Goal: Register for event/course

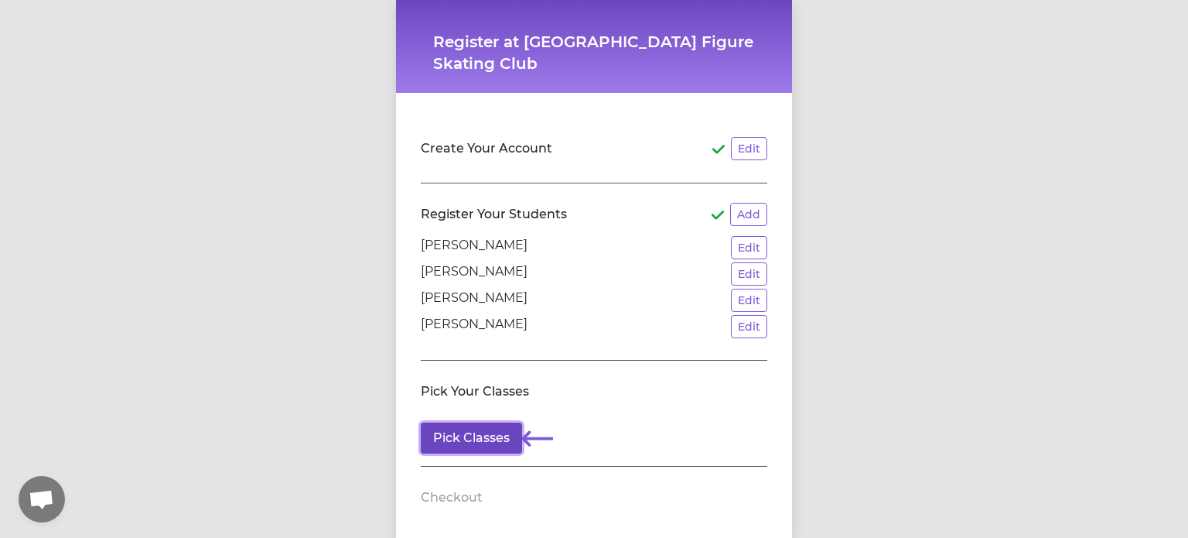
click at [460, 444] on button "Pick Classes" at bounding box center [471, 437] width 101 height 31
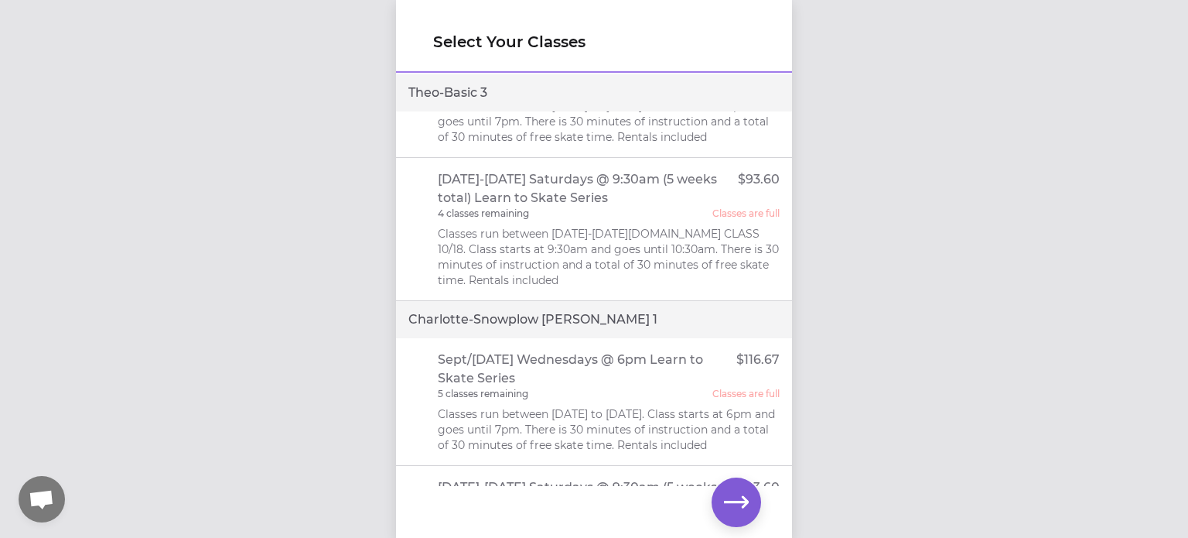
scroll to position [830, 0]
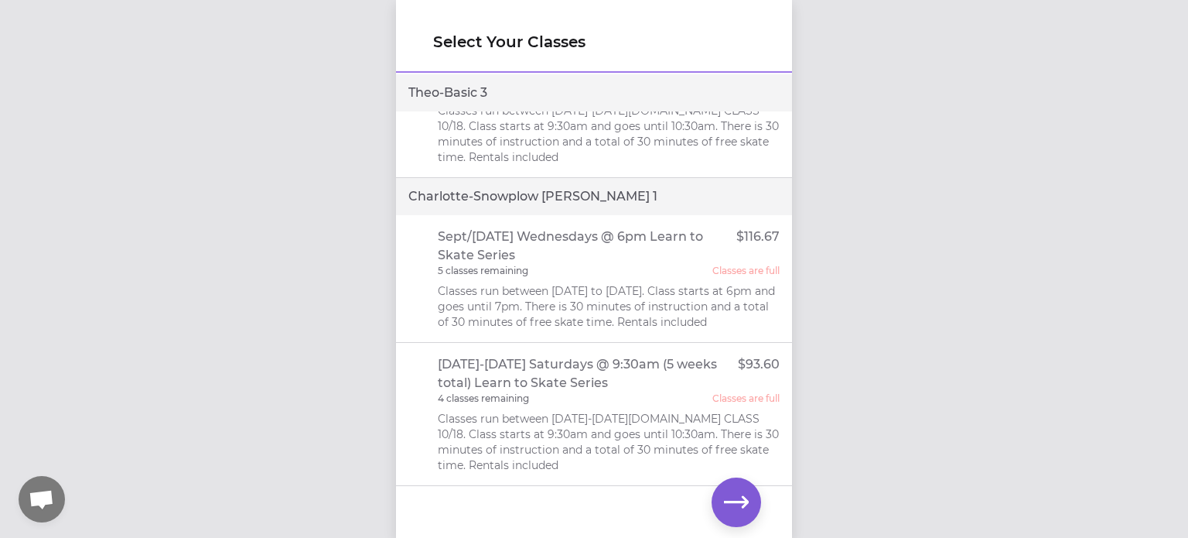
drag, startPoint x: 795, startPoint y: 374, endPoint x: 781, endPoint y: 343, distance: 34.6
click at [781, 343] on div "Select Your Classes [GEOGRAPHIC_DATA] - Basic [DATE]-[DATE] Saturdays @ 9:30am …" at bounding box center [594, 269] width 1188 height 538
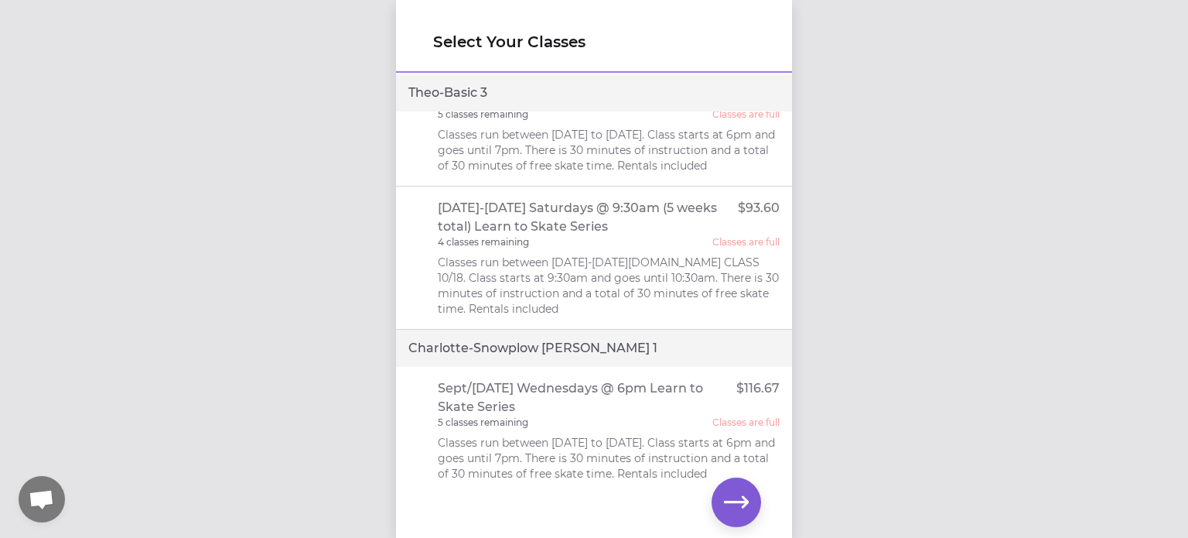
scroll to position [634, 0]
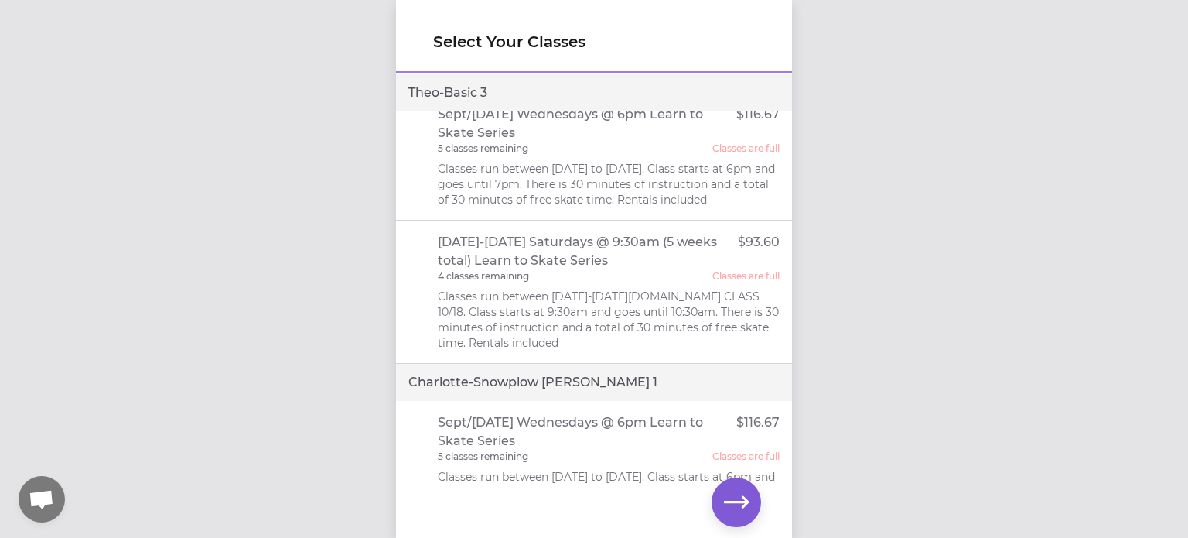
click at [235, 138] on div "Select Your Classes [GEOGRAPHIC_DATA] - Basic [DATE]-[DATE] Saturdays @ 9:30am …" at bounding box center [594, 269] width 1188 height 538
click at [1007, 289] on div "Select Your Classes [GEOGRAPHIC_DATA] - Basic [DATE]-[DATE] Saturdays @ 9:30am …" at bounding box center [594, 269] width 1188 height 538
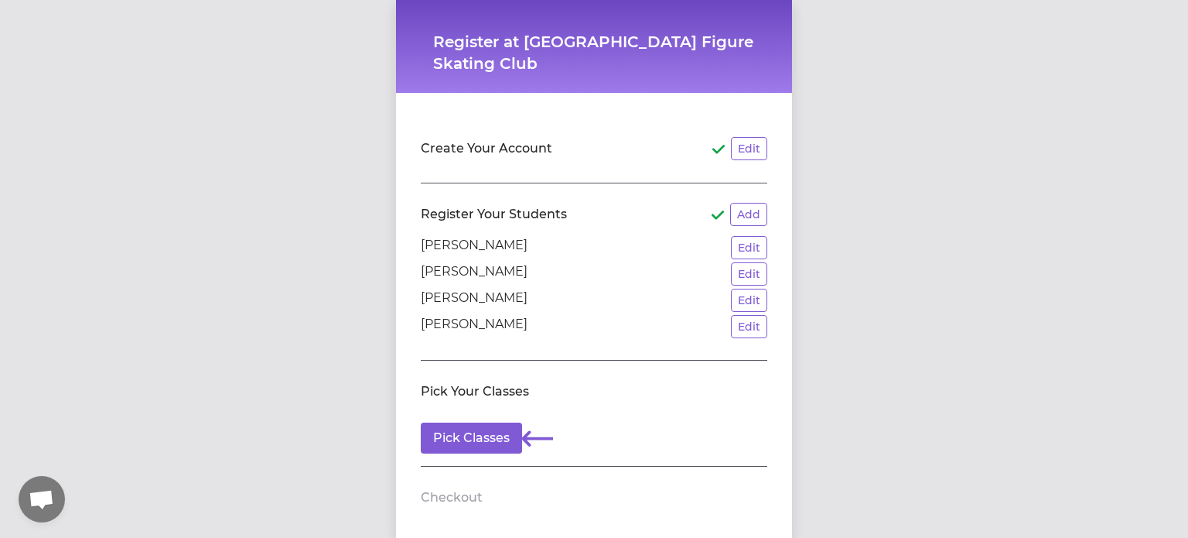
scroll to position [50, 0]
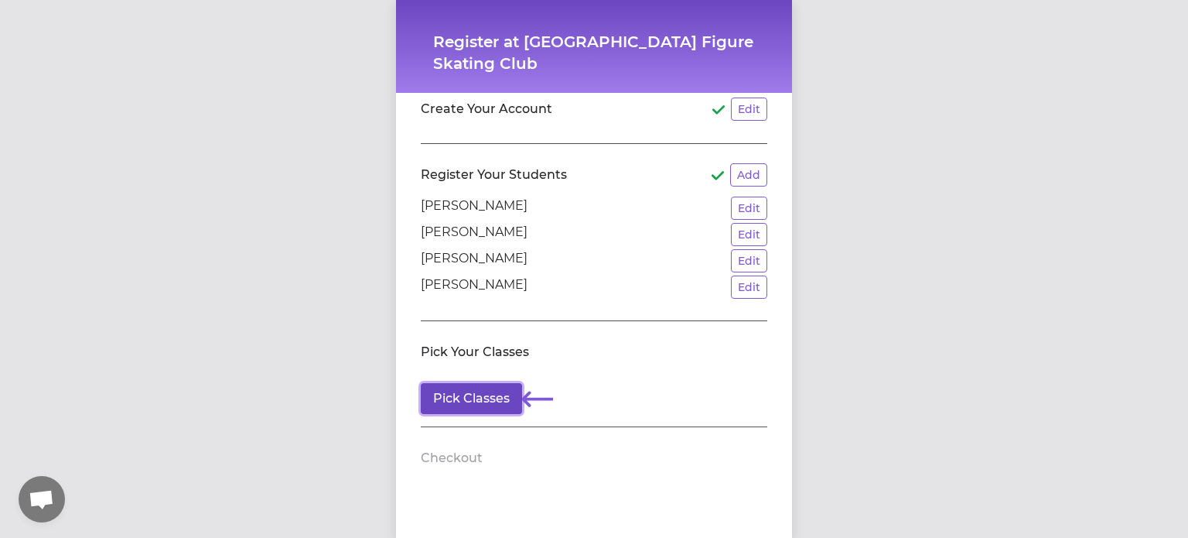
click at [446, 389] on button "Pick Classes" at bounding box center [471, 398] width 101 height 31
